Goal: Task Accomplishment & Management: Manage account settings

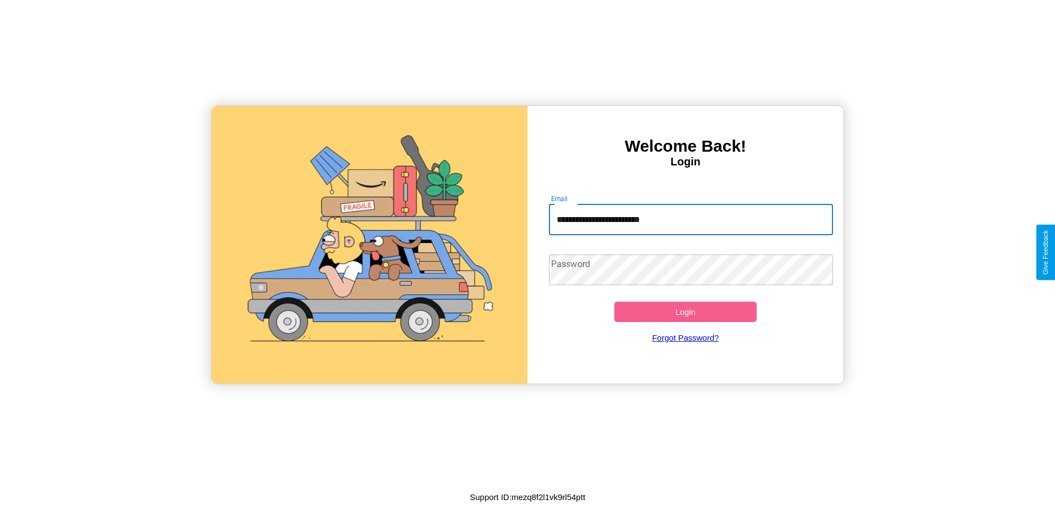
type input "**********"
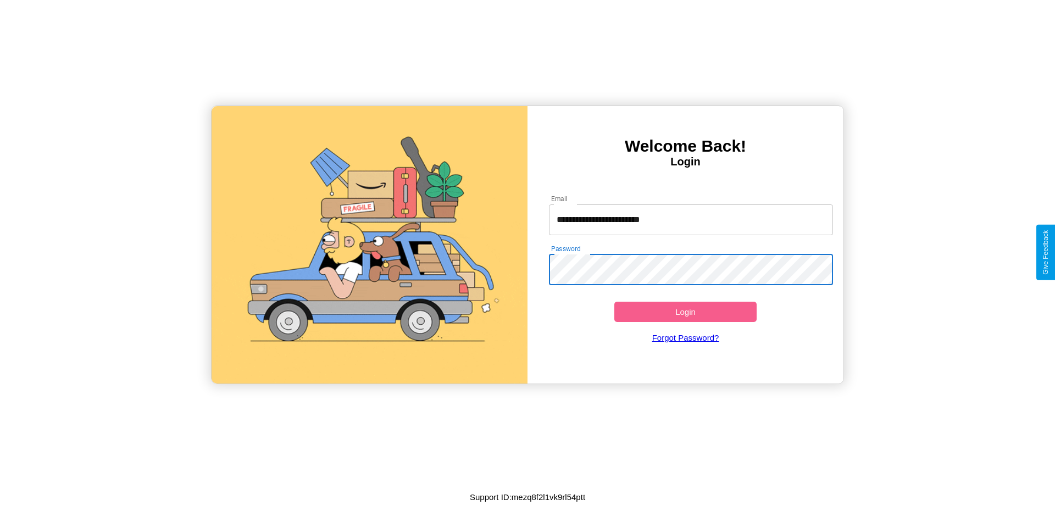
click at [685, 312] on button "Login" at bounding box center [686, 312] width 142 height 20
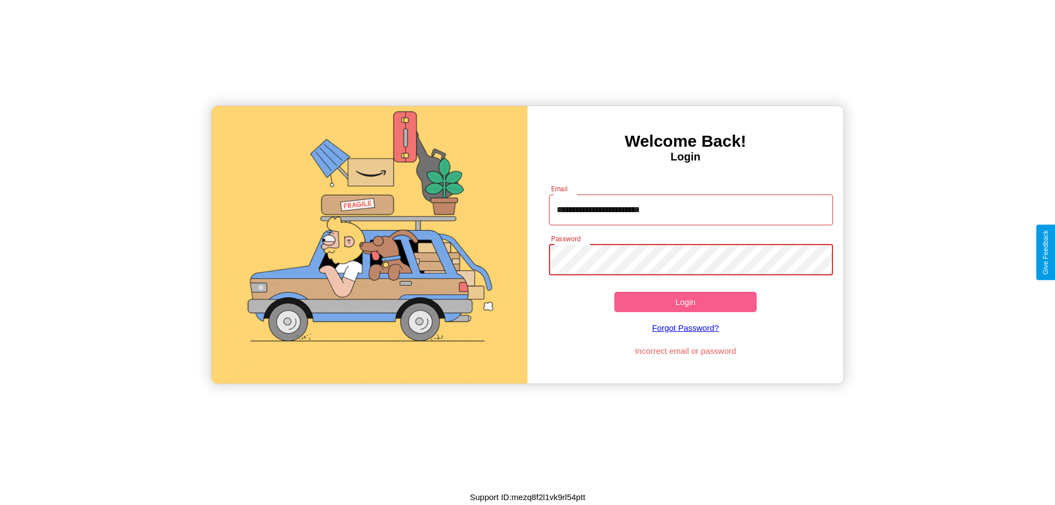
click at [685, 302] on button "Login" at bounding box center [686, 302] width 142 height 20
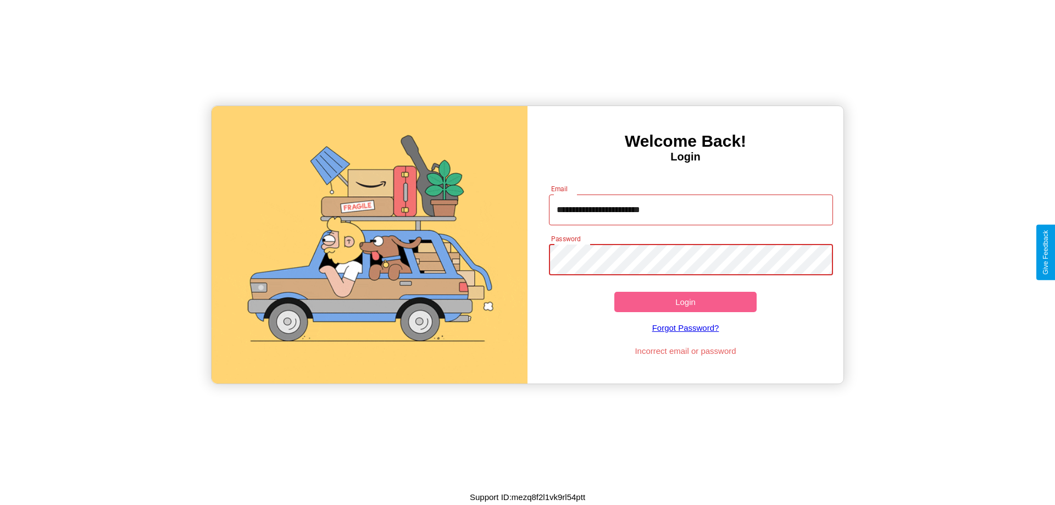
click at [685, 302] on button "Login" at bounding box center [686, 302] width 142 height 20
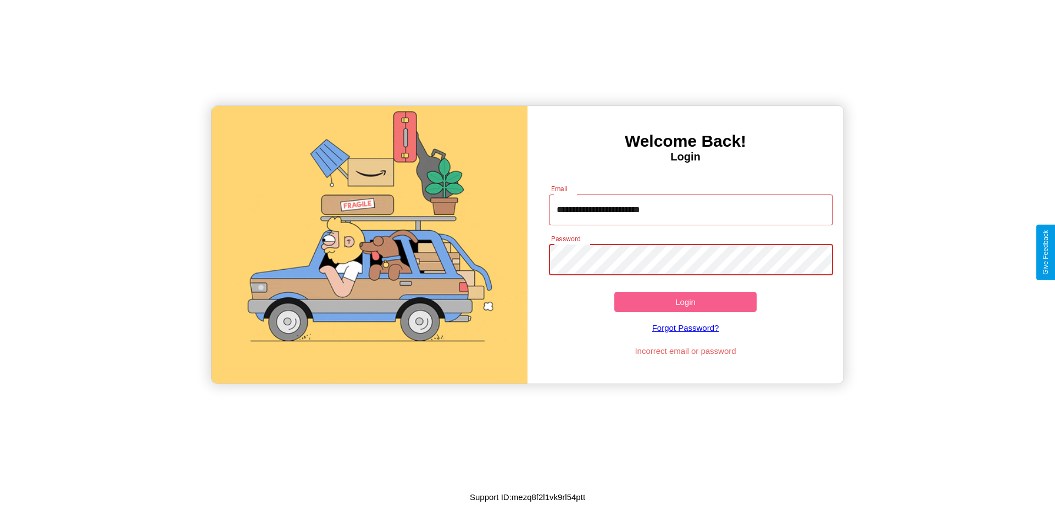
click at [685, 302] on button "Login" at bounding box center [686, 302] width 142 height 20
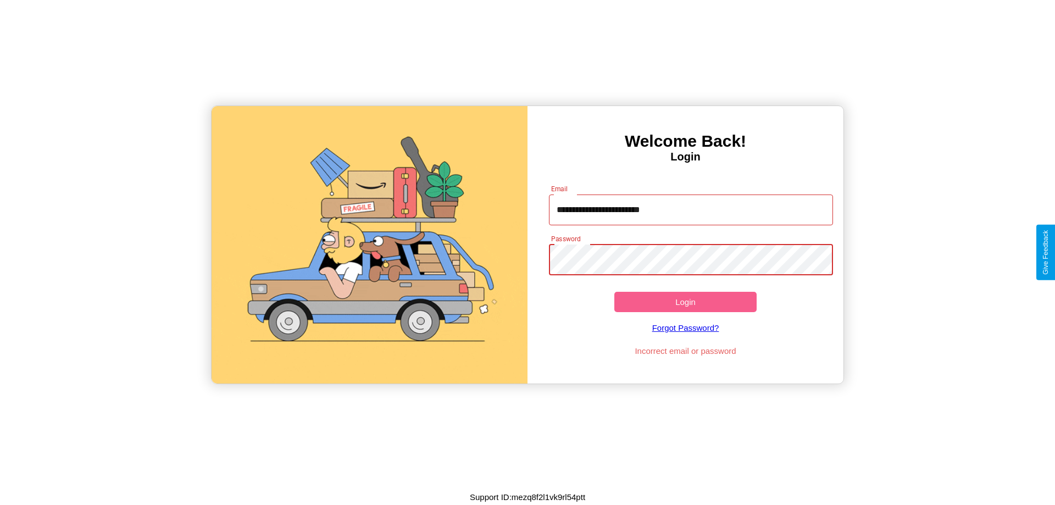
click at [685, 302] on button "Login" at bounding box center [686, 302] width 142 height 20
